Goal: Check status: Check status

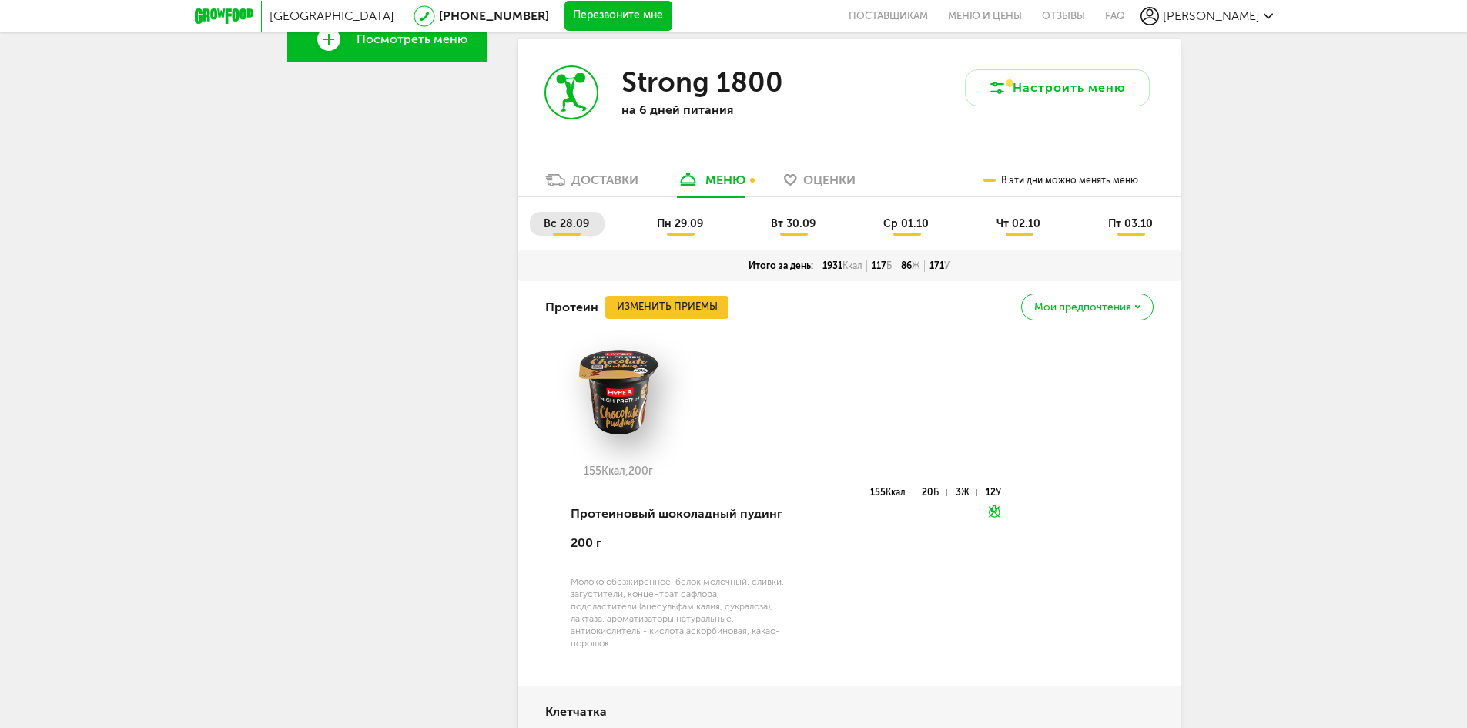
scroll to position [482, 0]
click at [597, 179] on div "Доставки" at bounding box center [605, 180] width 67 height 15
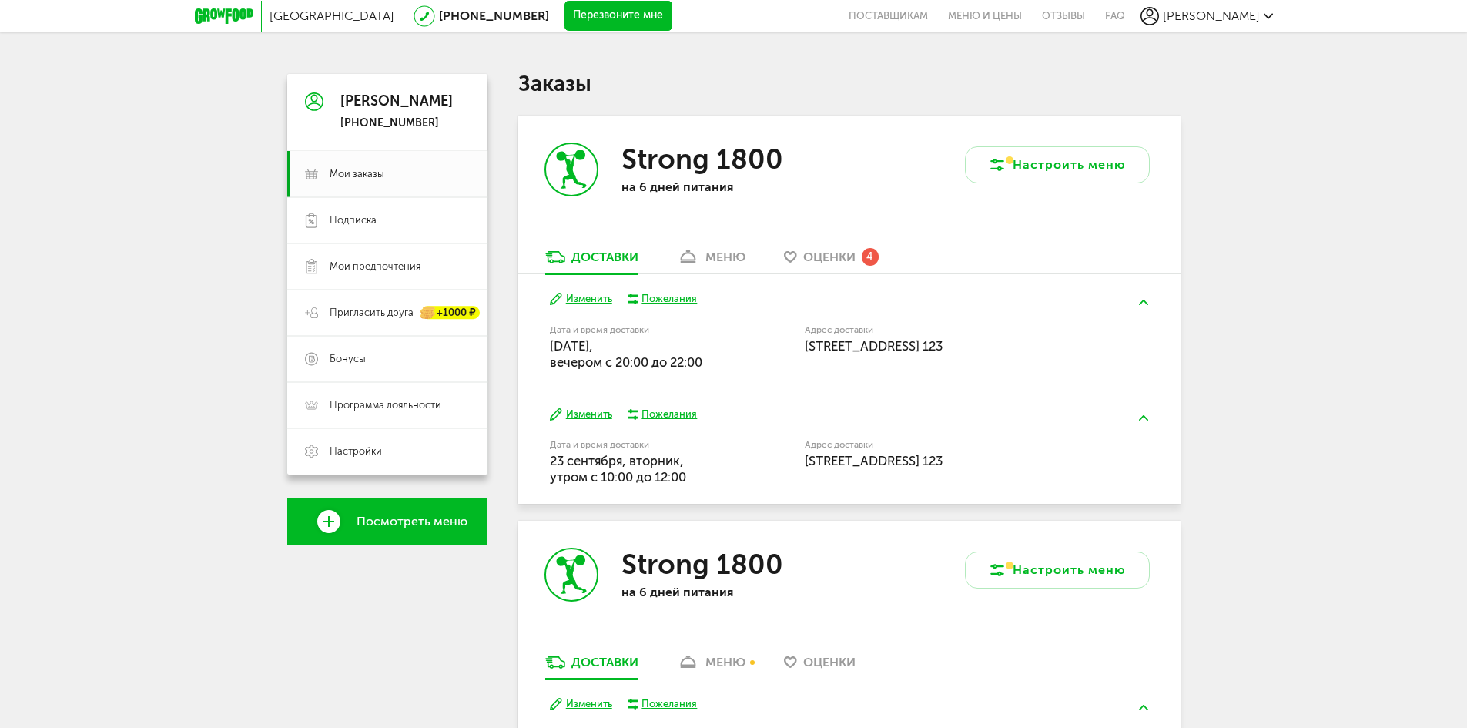
click at [820, 243] on div "Strong 1800 на 6 дней питания" at bounding box center [683, 182] width 331 height 133
click at [756, 257] on div "Доставки меню Оценки 4" at bounding box center [849, 261] width 662 height 25
click at [729, 257] on div "меню" at bounding box center [726, 257] width 40 height 15
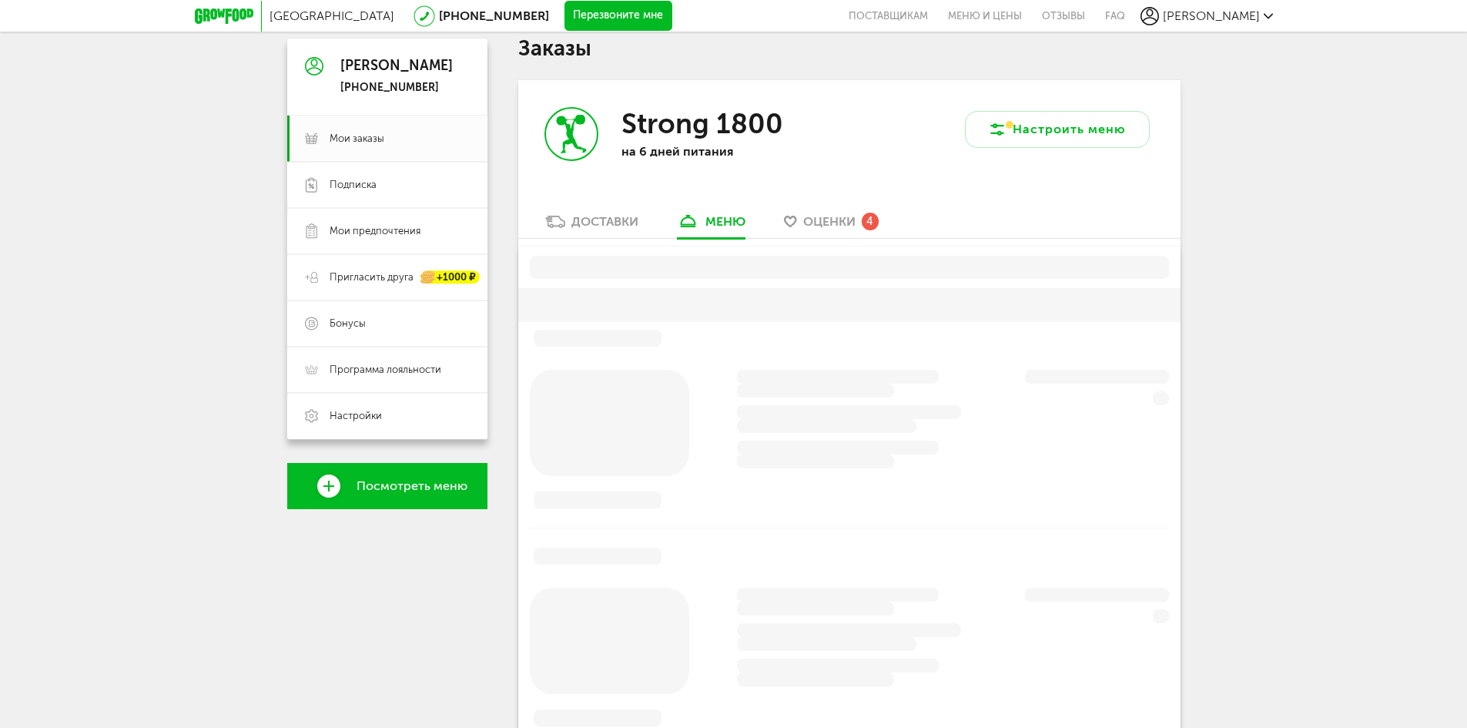
scroll to position [77, 0]
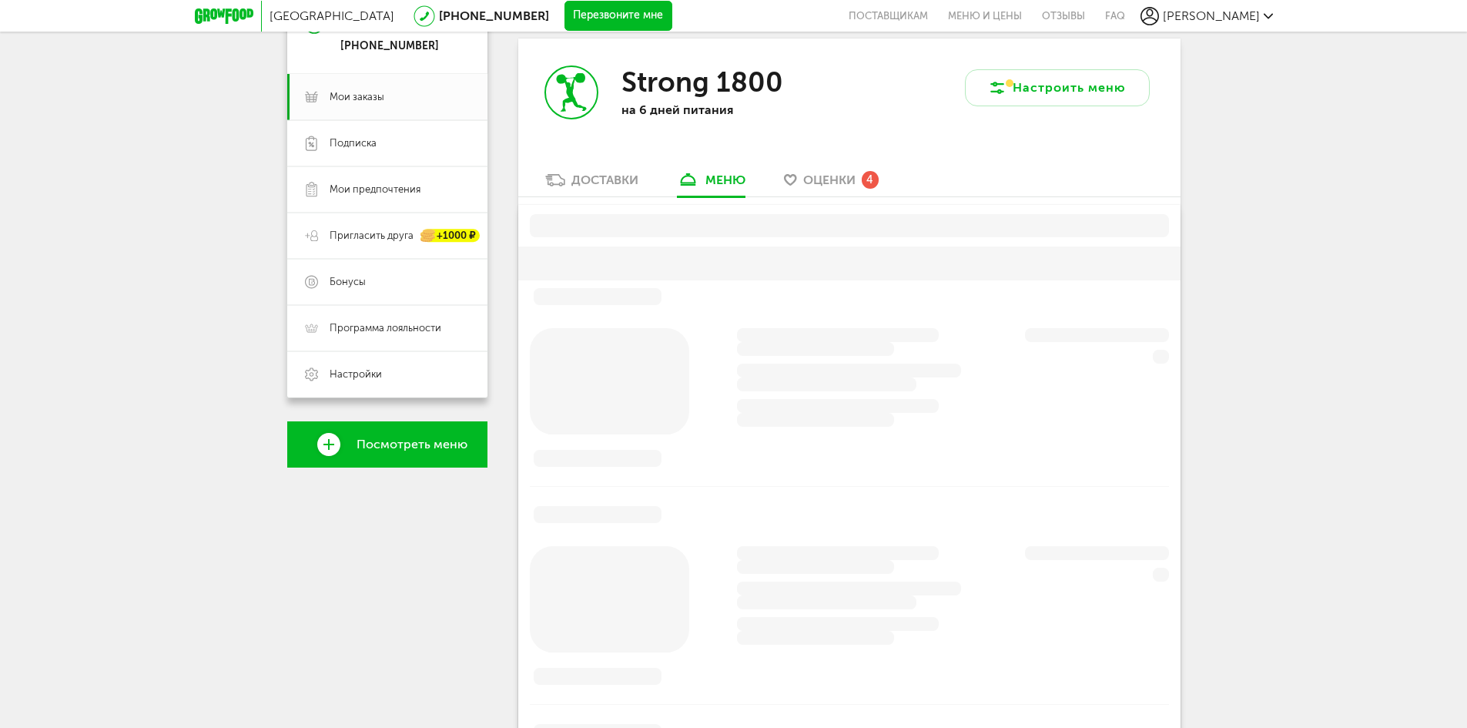
click at [593, 176] on div "Доставки" at bounding box center [605, 180] width 67 height 15
